Goal: Information Seeking & Learning: Learn about a topic

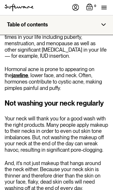
scroll to position [658, 0]
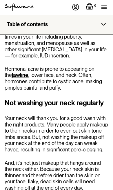
click at [99, 80] on p "Hormonal acne is prone to appearing on the jawline , lower face, and neck. Ofte…" at bounding box center [57, 78] width 104 height 25
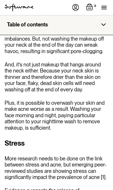
scroll to position [757, 0]
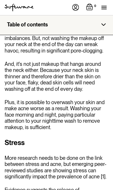
click at [81, 99] on p "Plus, it is possible to overwash your skin and make acne worse as a result. Was…" at bounding box center [57, 114] width 104 height 31
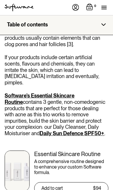
scroll to position [1078, 0]
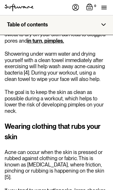
scroll to position [1533, 0]
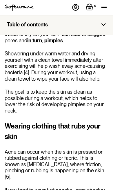
click at [82, 121] on div "Wearing clothing that rubs your skin Acne can occur when the skin is pressed or…" at bounding box center [57, 166] width 104 height 91
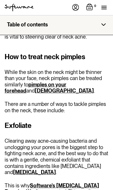
scroll to position [1788, 0]
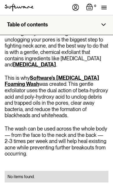
scroll to position [1896, 0]
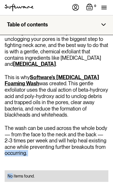
click at [88, 74] on p "This is why Software's Salicylic Acid Foaming Wash was created. This gentle exf…" at bounding box center [57, 96] width 104 height 44
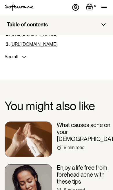
scroll to position [2547, 0]
click at [33, 122] on img at bounding box center [29, 140] width 48 height 36
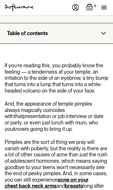
scroll to position [193, 0]
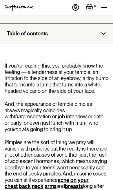
click at [87, 101] on p "And, the appearance of temple pimples always magically coincides with that pres…" at bounding box center [57, 116] width 104 height 31
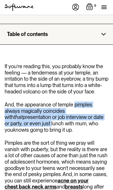
scroll to position [193, 0]
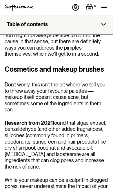
scroll to position [894, 0]
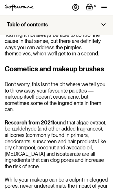
click at [77, 102] on div "Cosmetics and makeup brushes Don’t worry, this isn’t the bit where we tell you …" at bounding box center [57, 159] width 104 height 190
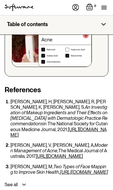
scroll to position [2523, 0]
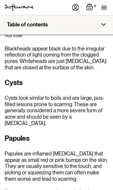
scroll to position [1669, 0]
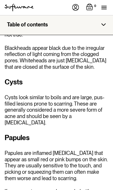
click at [98, 133] on div "Papules Papules are inflamed [MEDICAL_DATA] that appear as small red or pink bu…" at bounding box center [57, 173] width 104 height 81
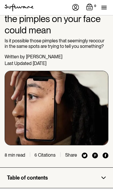
scroll to position [0, 0]
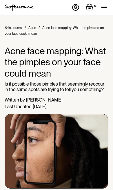
click at [110, 10] on div "menu" at bounding box center [107, 7] width 10 height 15
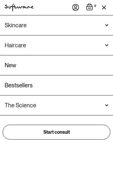
click at [108, 22] on div "Skincare" at bounding box center [56, 25] width 113 height 20
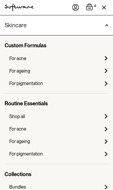
click at [111, 22] on div "Skincare" at bounding box center [56, 25] width 113 height 20
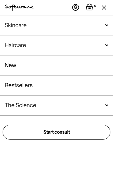
click at [35, 82] on link "Bestsellers" at bounding box center [56, 86] width 113 height 20
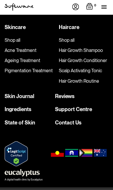
scroll to position [1057, 0]
